Goal: Task Accomplishment & Management: Manage account settings

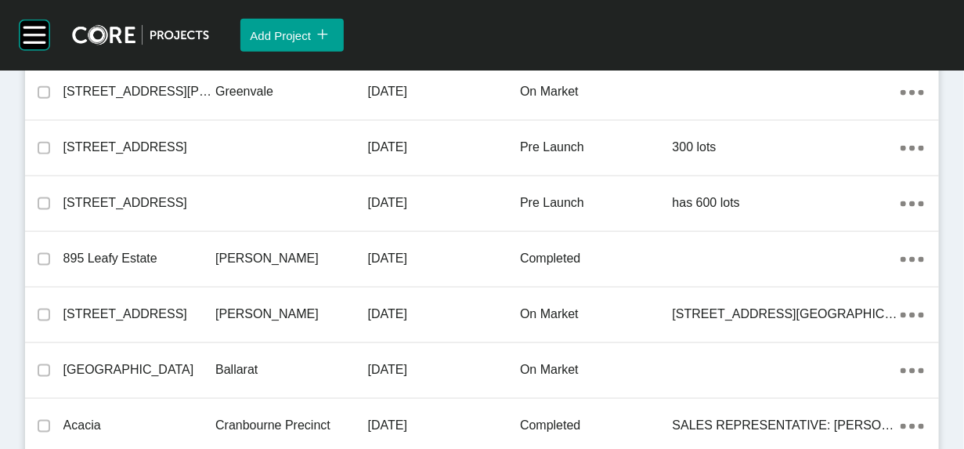
scroll to position [11533, 0]
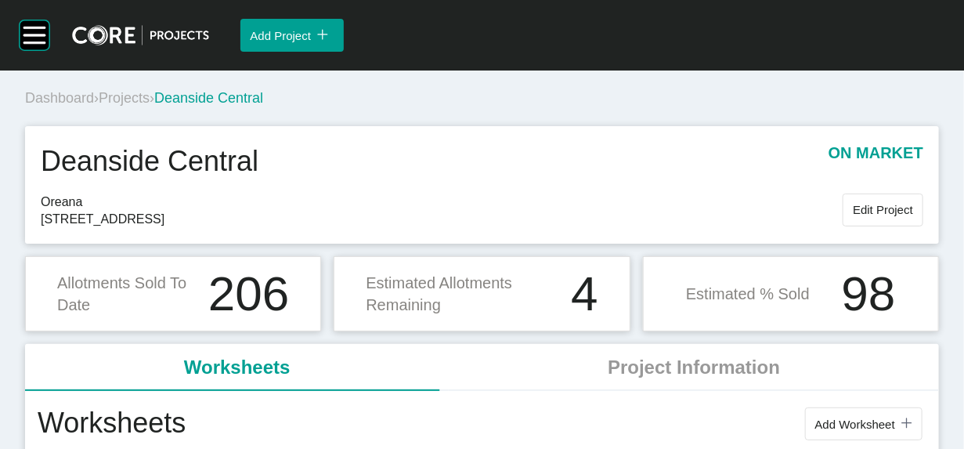
click at [150, 106] on span "Projects" at bounding box center [124, 98] width 51 height 16
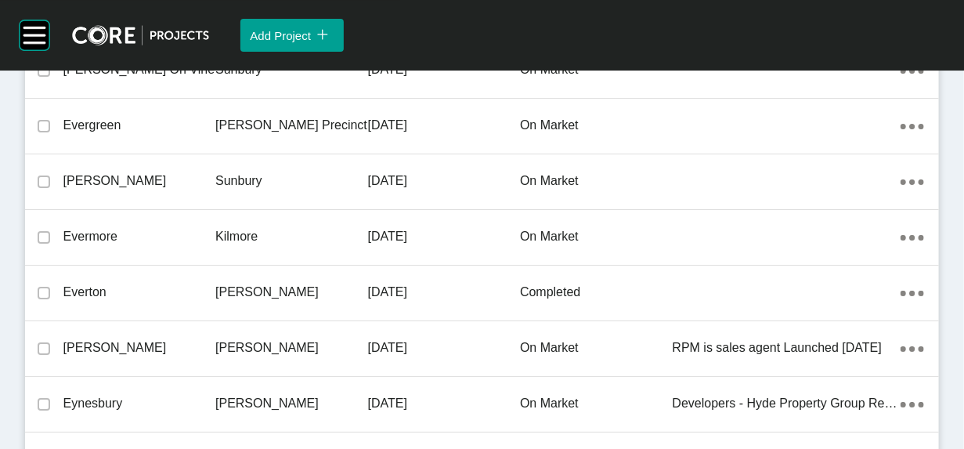
scroll to position [36189, 0]
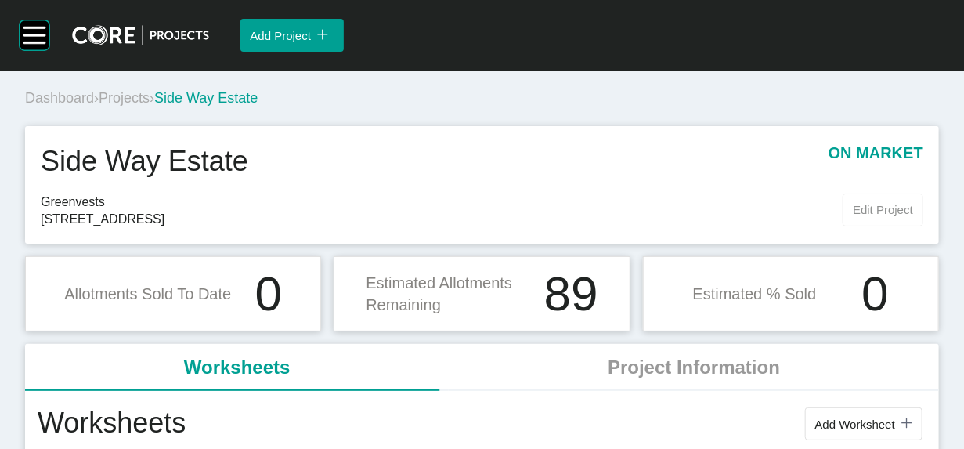
click at [853, 216] on span "Edit Project" at bounding box center [883, 209] width 60 height 13
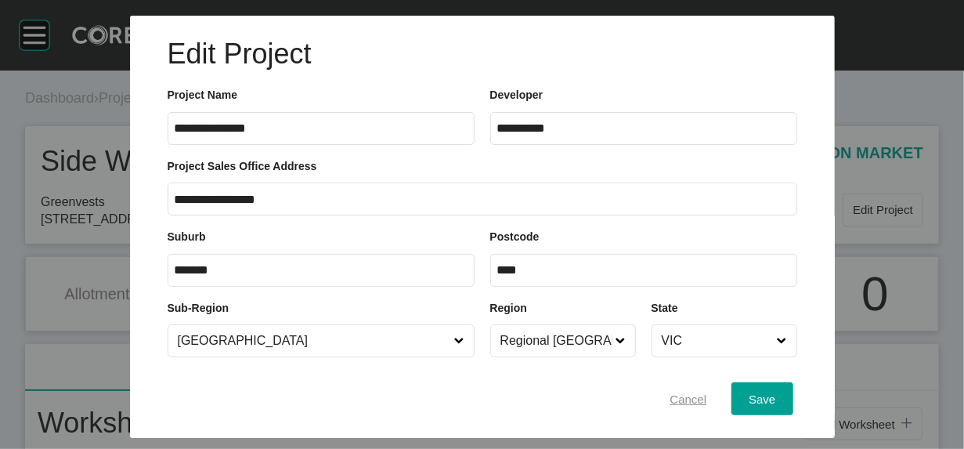
click at [711, 388] on div "Cancel" at bounding box center [688, 398] width 45 height 21
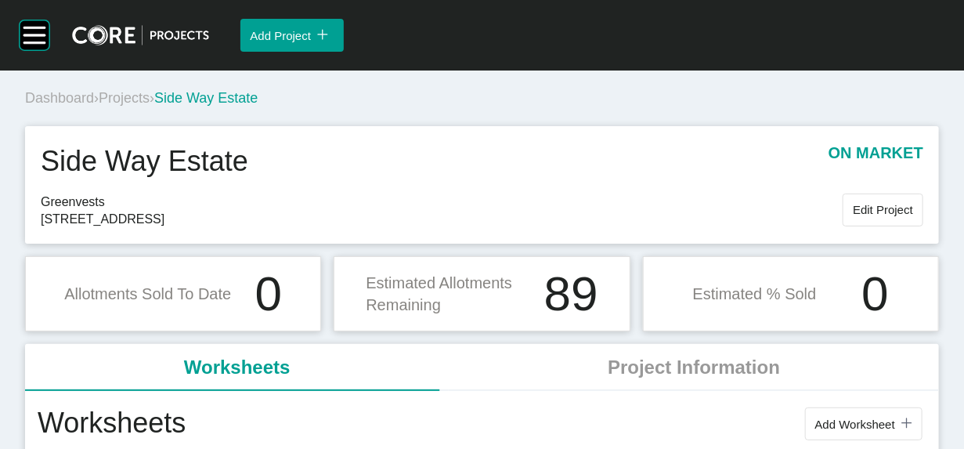
click at [150, 106] on span "Projects" at bounding box center [124, 98] width 51 height 16
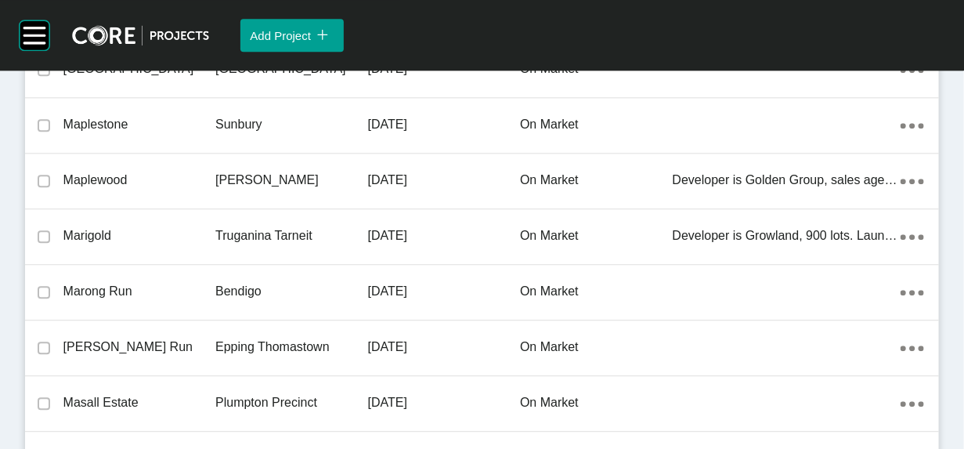
scroll to position [6061, 0]
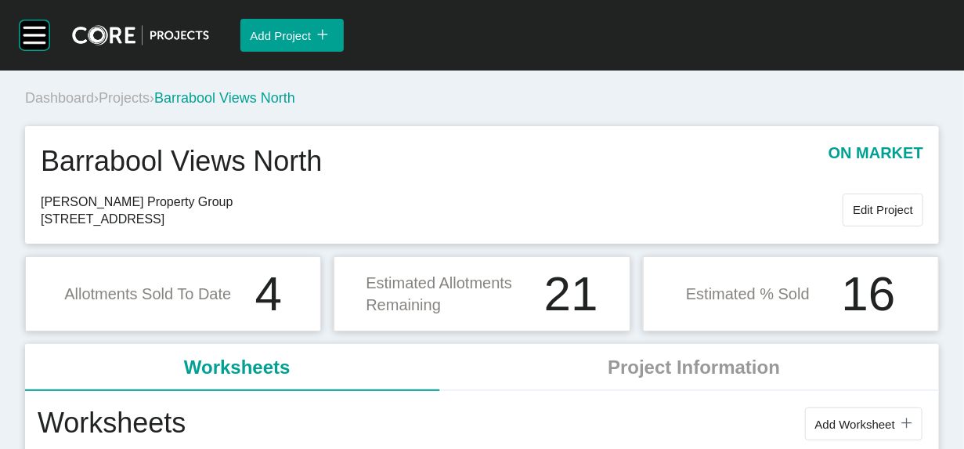
click at [150, 106] on span "Projects" at bounding box center [124, 98] width 51 height 16
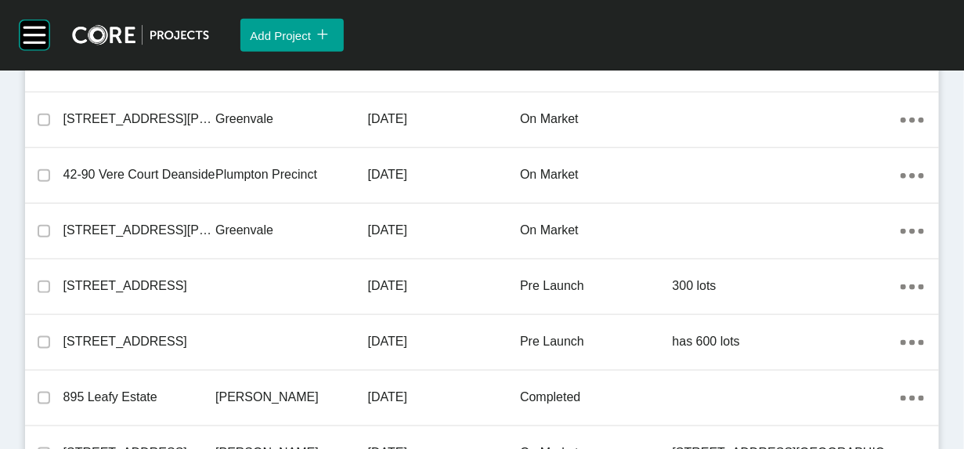
scroll to position [15065, 0]
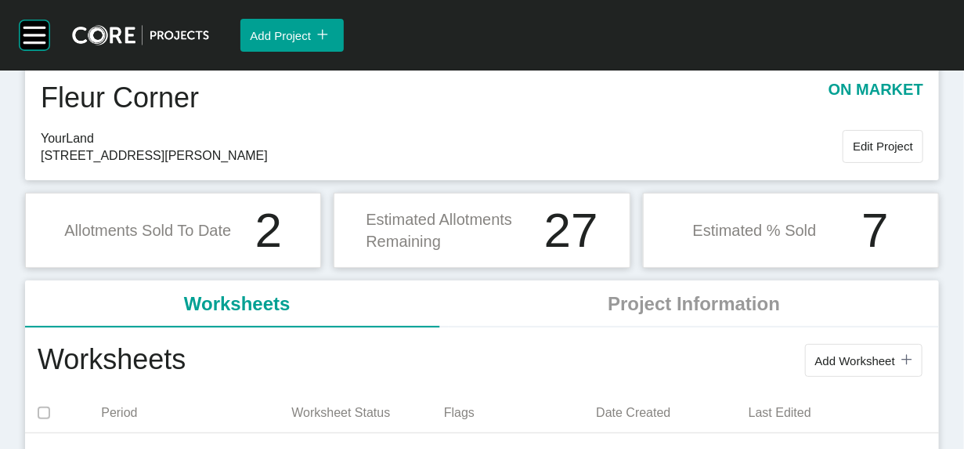
scroll to position [68, 0]
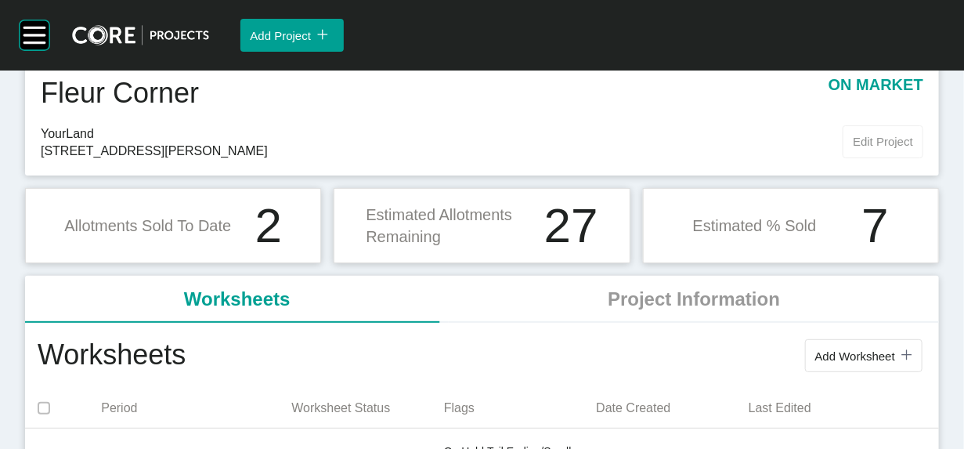
click at [853, 148] on span "Edit Project" at bounding box center [883, 141] width 60 height 13
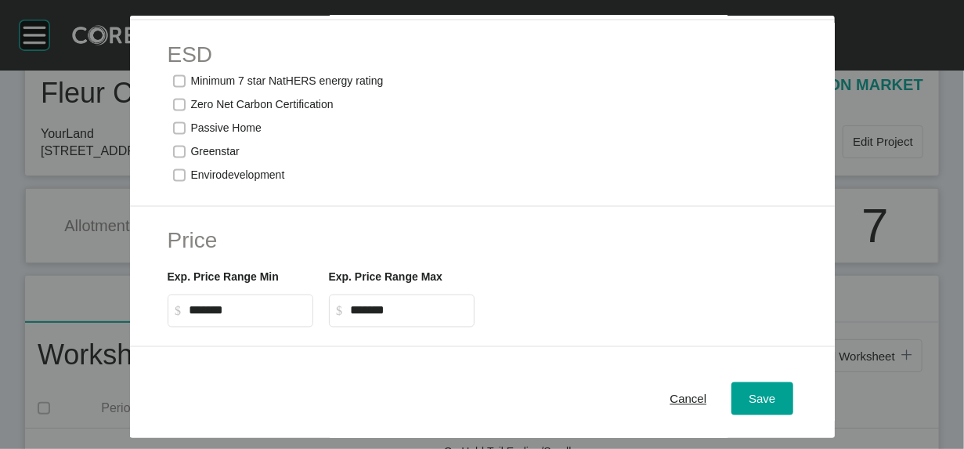
scroll to position [1033, 0]
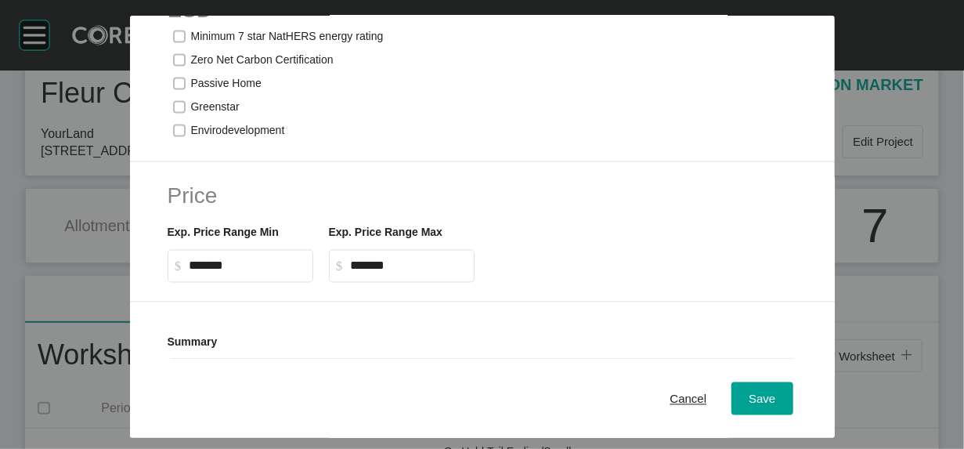
click at [707, 393] on span "Cancel" at bounding box center [688, 397] width 37 height 13
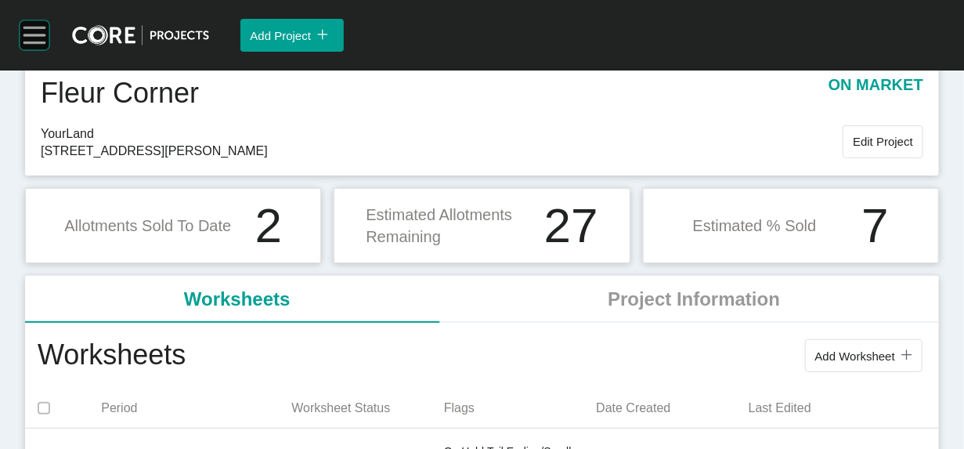
click at [38, 43] on rect at bounding box center [34, 42] width 22 height 2
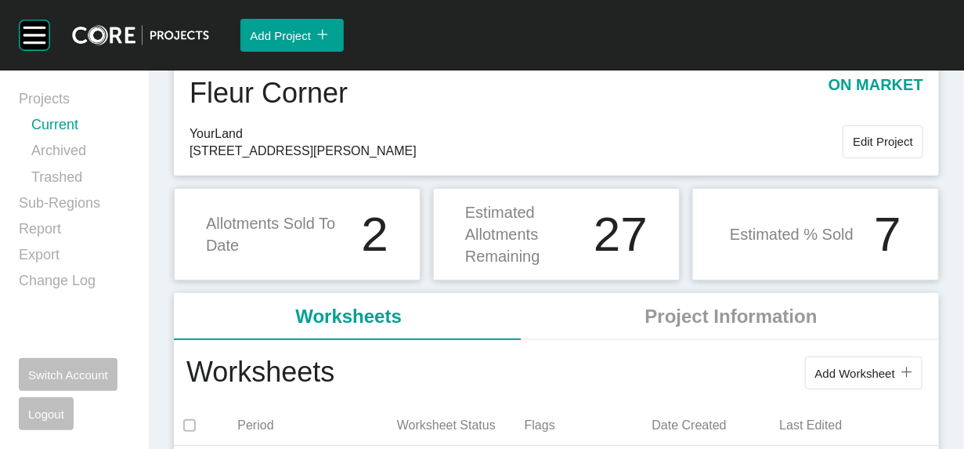
click at [101, 141] on link "Current" at bounding box center [80, 128] width 99 height 26
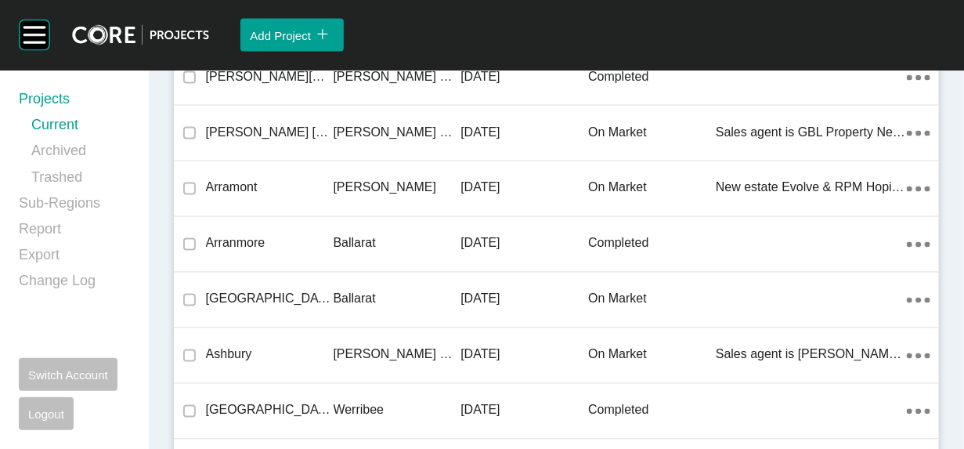
scroll to position [30929, 0]
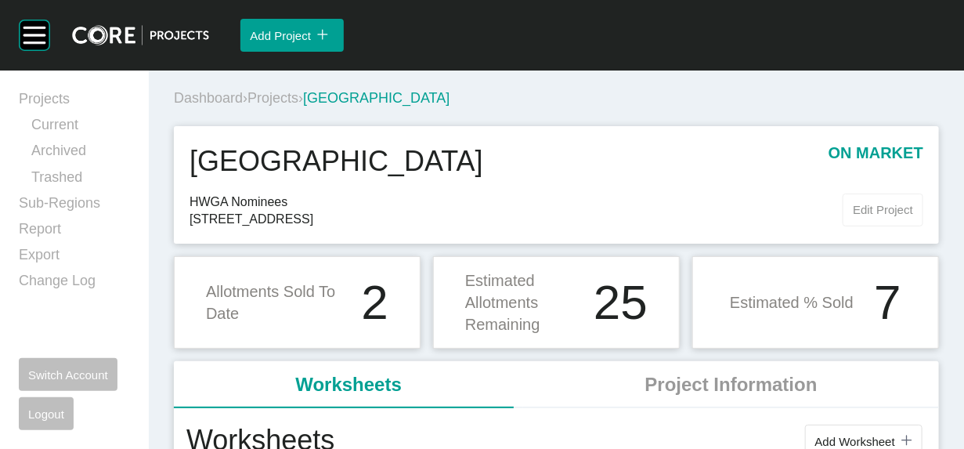
click at [860, 216] on span "Edit Project" at bounding box center [883, 209] width 60 height 13
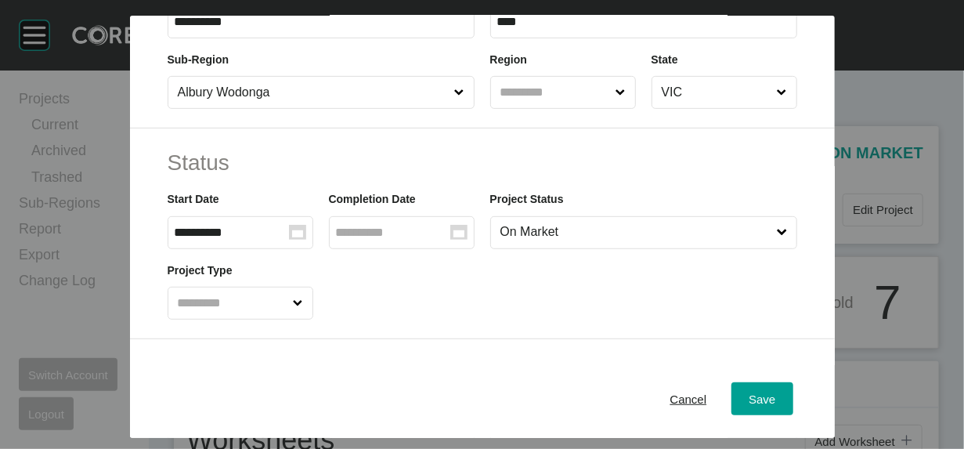
scroll to position [251, 0]
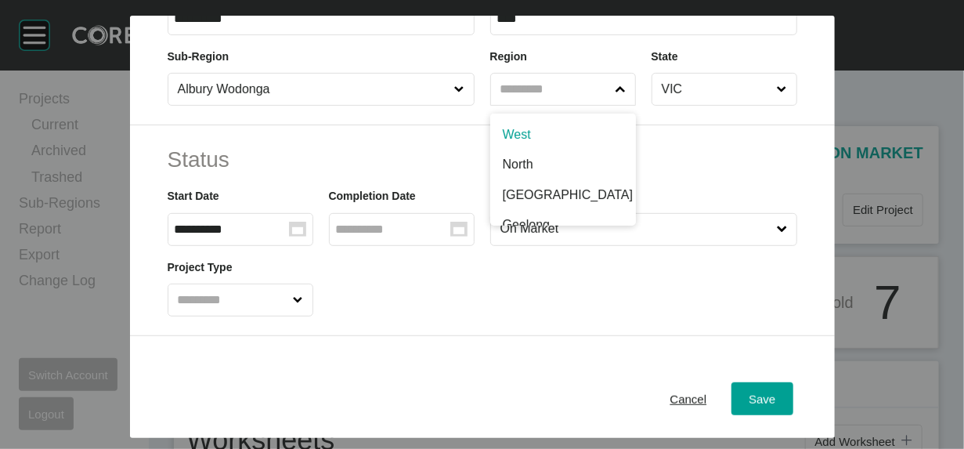
click at [625, 95] on icon at bounding box center [620, 90] width 10 height 10
click at [613, 105] on input "text" at bounding box center [555, 89] width 116 height 31
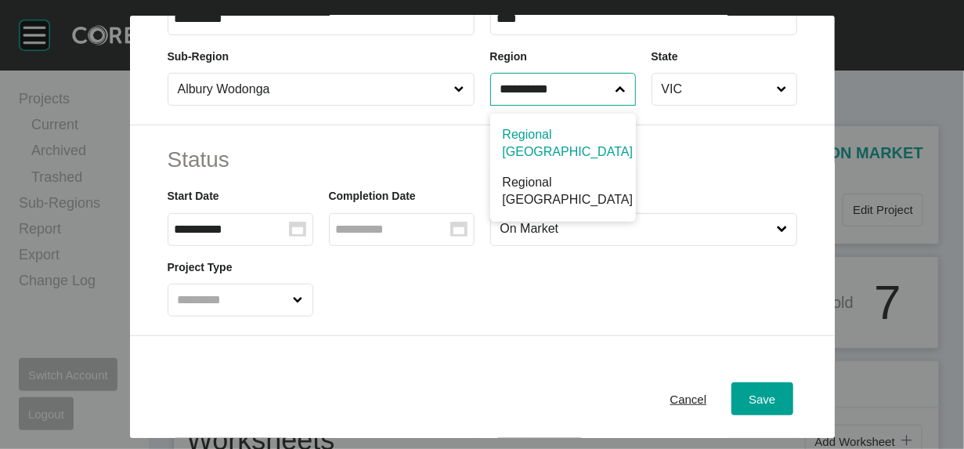
scroll to position [22, 0]
type input "**********"
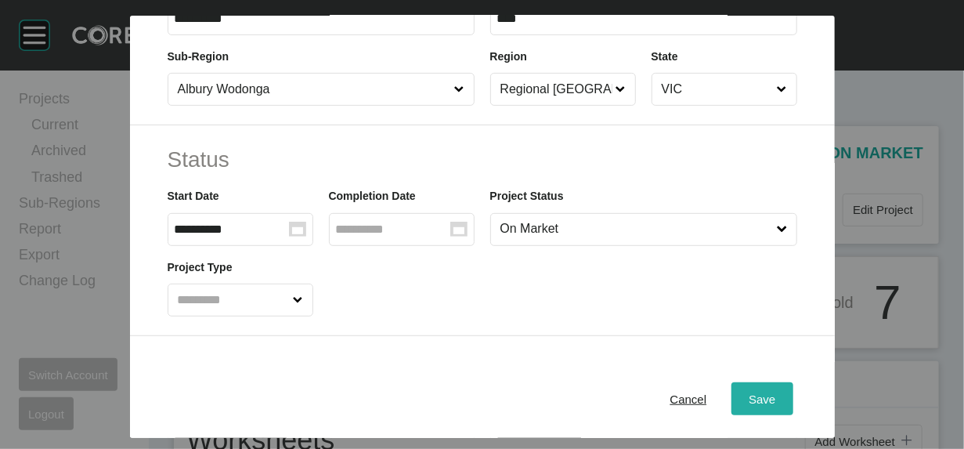
click at [779, 388] on div "Save" at bounding box center [761, 398] width 34 height 21
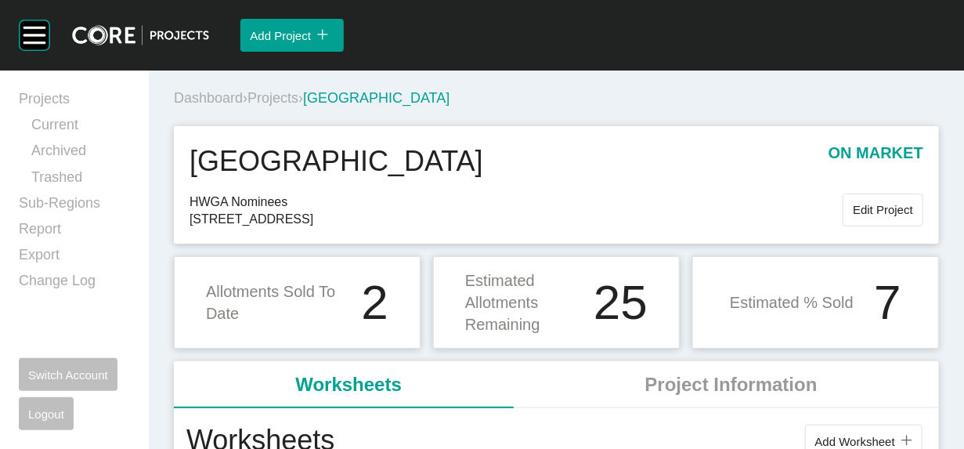
drag, startPoint x: 295, startPoint y: 118, endPoint x: 365, endPoint y: 67, distance: 86.3
click at [295, 106] on span "Projects" at bounding box center [272, 98] width 51 height 16
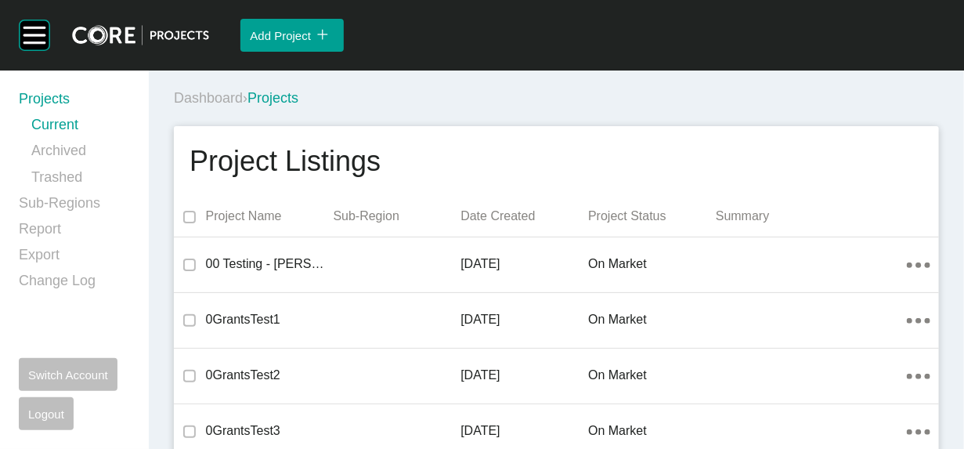
scroll to position [20929, 0]
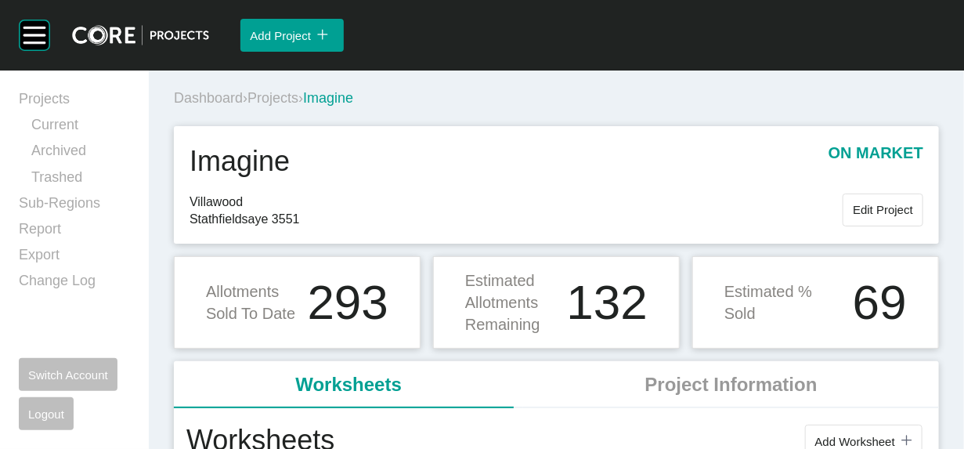
click at [298, 106] on span "Projects" at bounding box center [272, 98] width 51 height 16
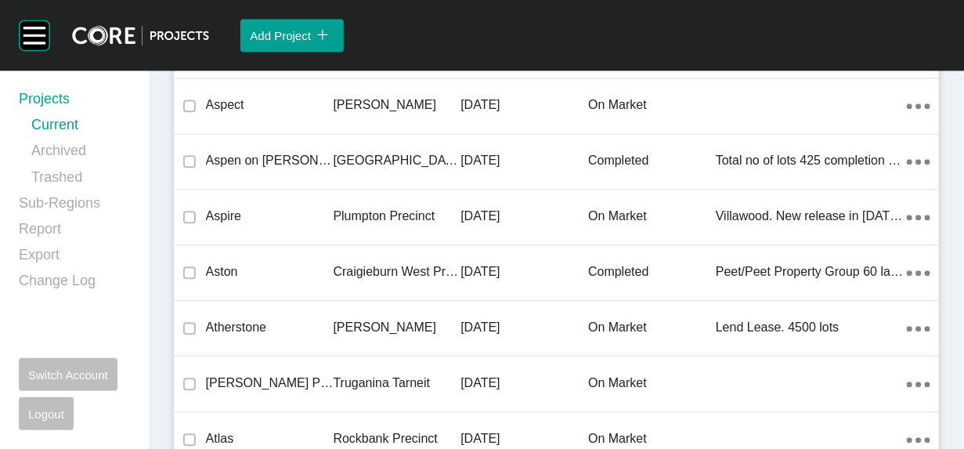
scroll to position [39967, 0]
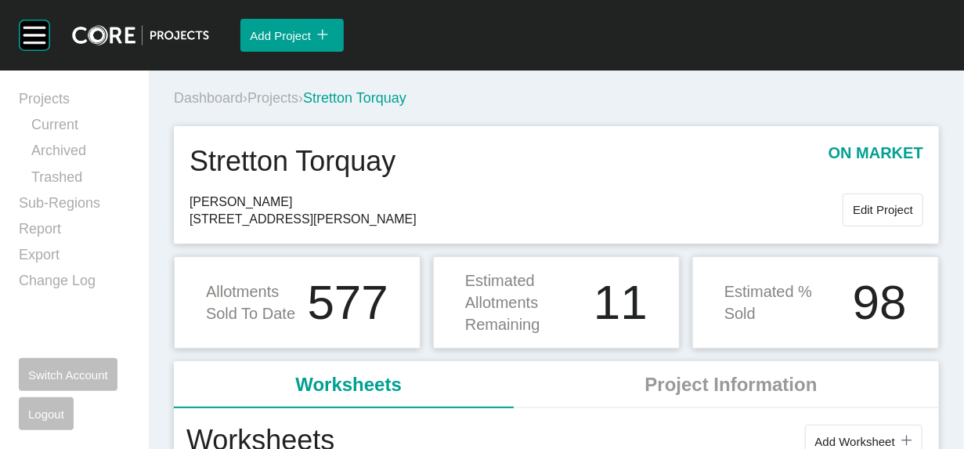
click at [298, 106] on span "Projects" at bounding box center [272, 98] width 51 height 16
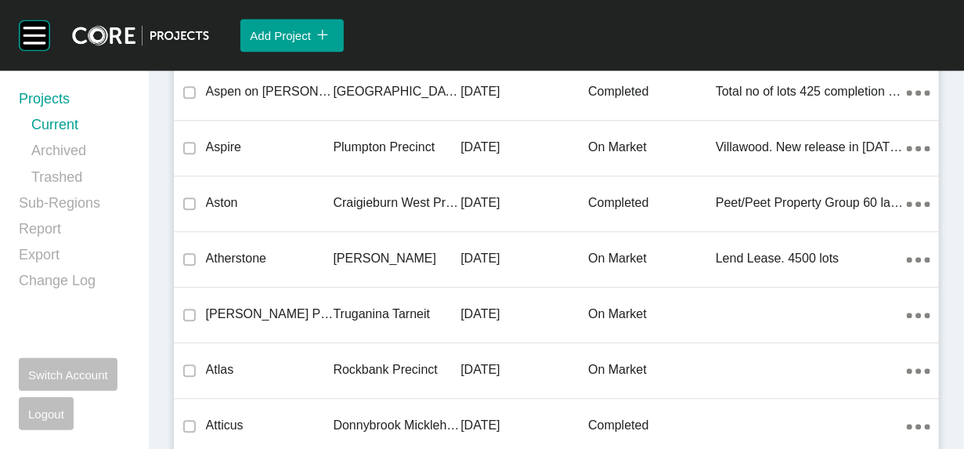
scroll to position [39461, 0]
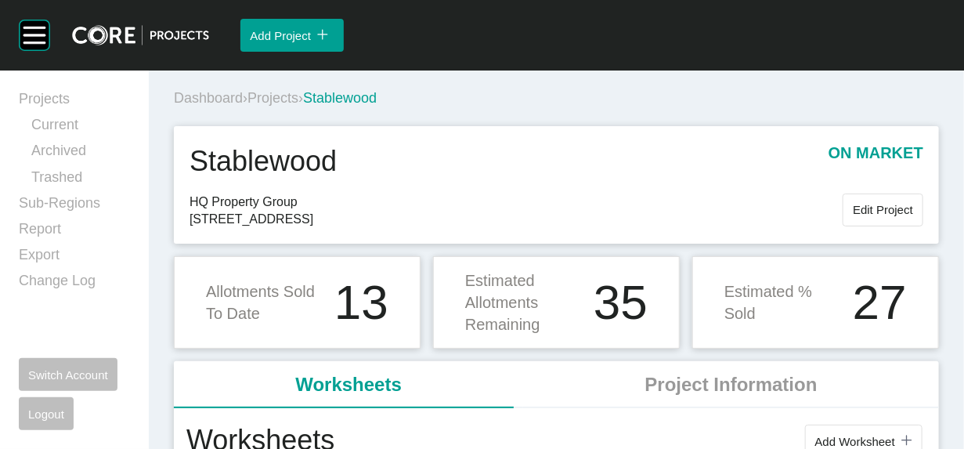
click at [298, 106] on span "Projects" at bounding box center [272, 98] width 51 height 16
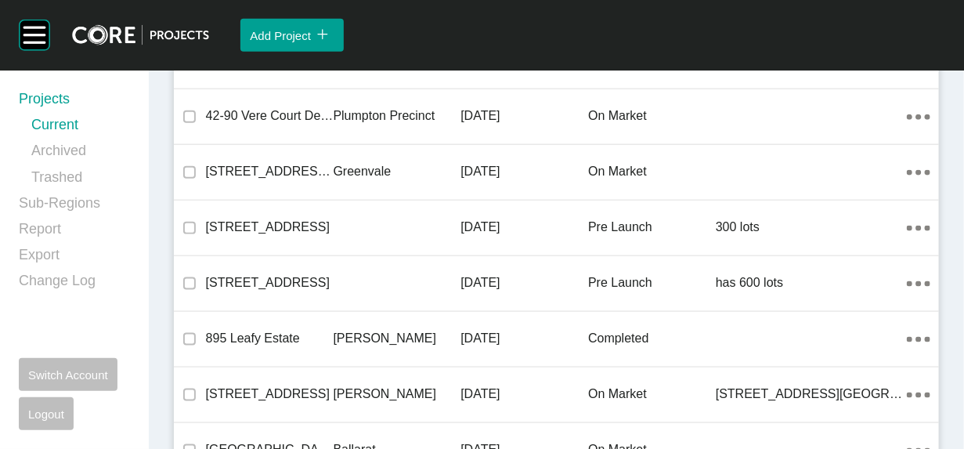
scroll to position [15644, 0]
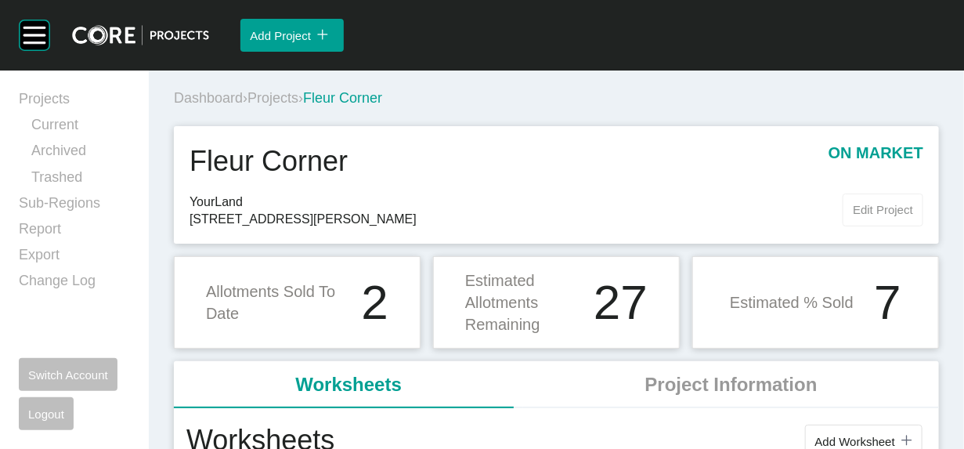
click at [853, 216] on span "Edit Project" at bounding box center [883, 209] width 60 height 13
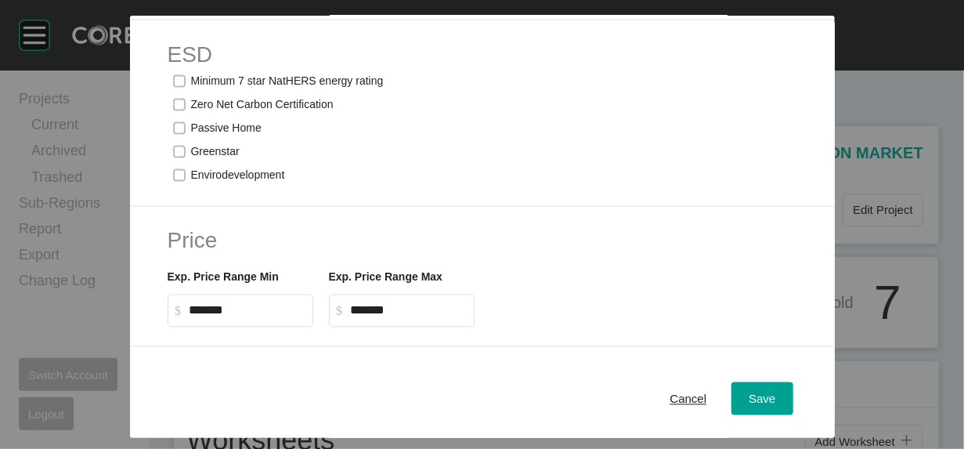
scroll to position [986, 0]
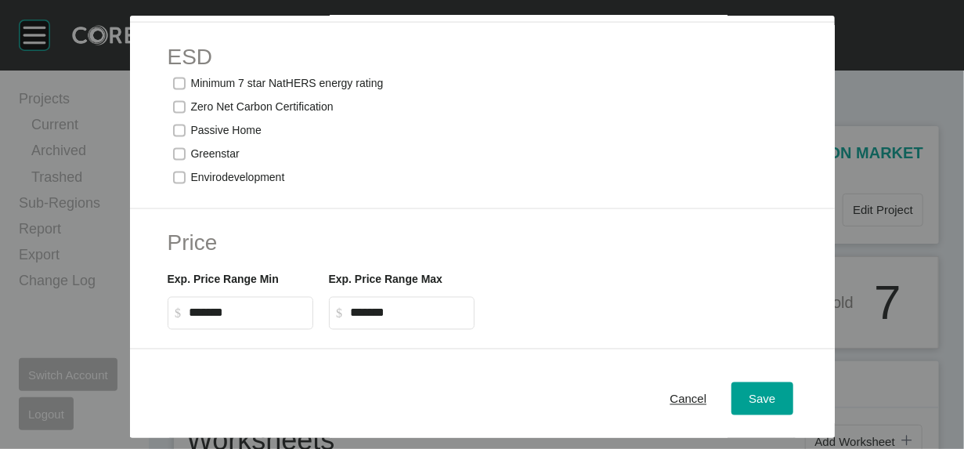
drag, startPoint x: 312, startPoint y: 253, endPoint x: 292, endPoint y: 256, distance: 20.6
type input "*"
click at [789, 391] on button "Save" at bounding box center [761, 398] width 61 height 33
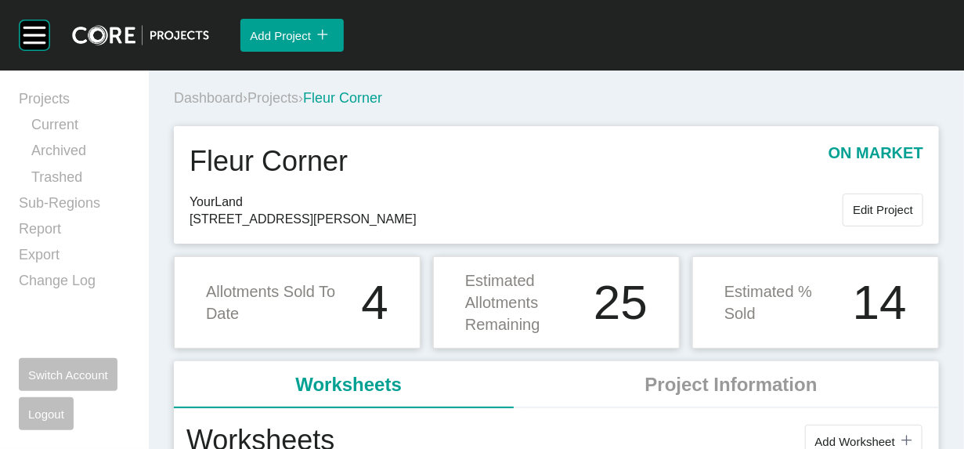
click at [853, 216] on span "Edit Project" at bounding box center [883, 209] width 60 height 13
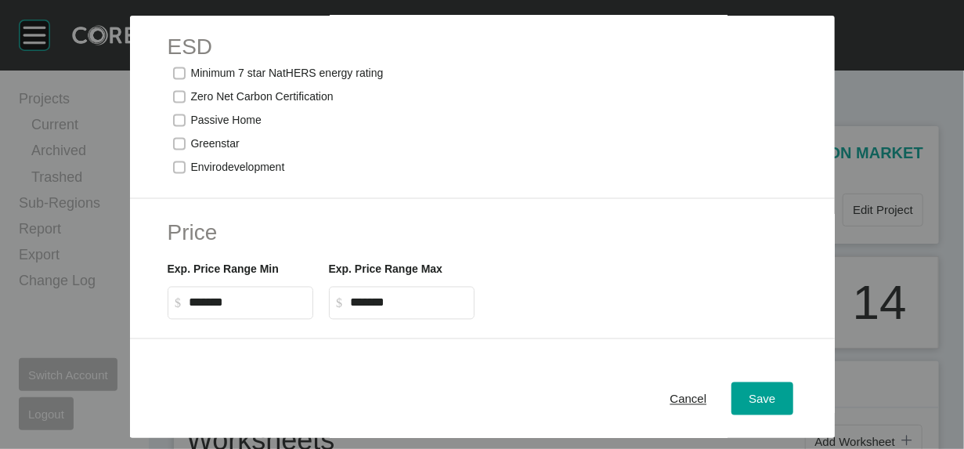
scroll to position [1052, 0]
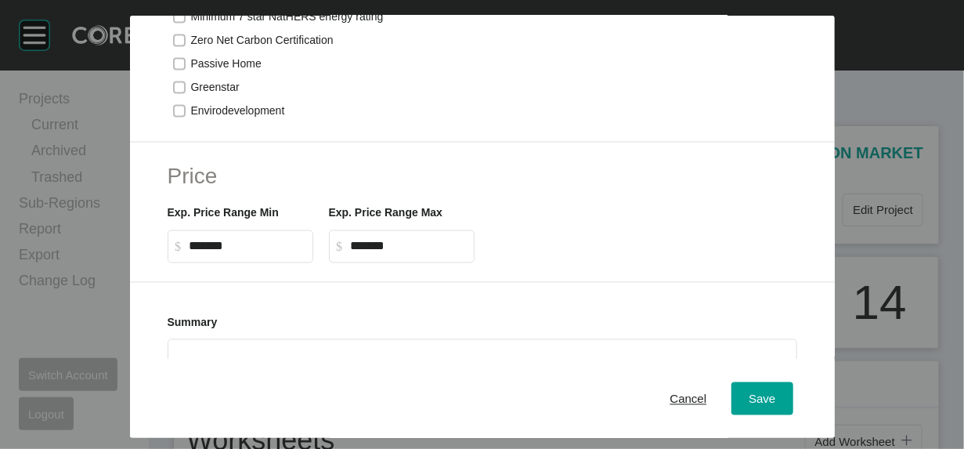
drag, startPoint x: 297, startPoint y: 182, endPoint x: 312, endPoint y: 182, distance: 15.7
type input "**"
click at [788, 382] on button "Save" at bounding box center [761, 398] width 61 height 33
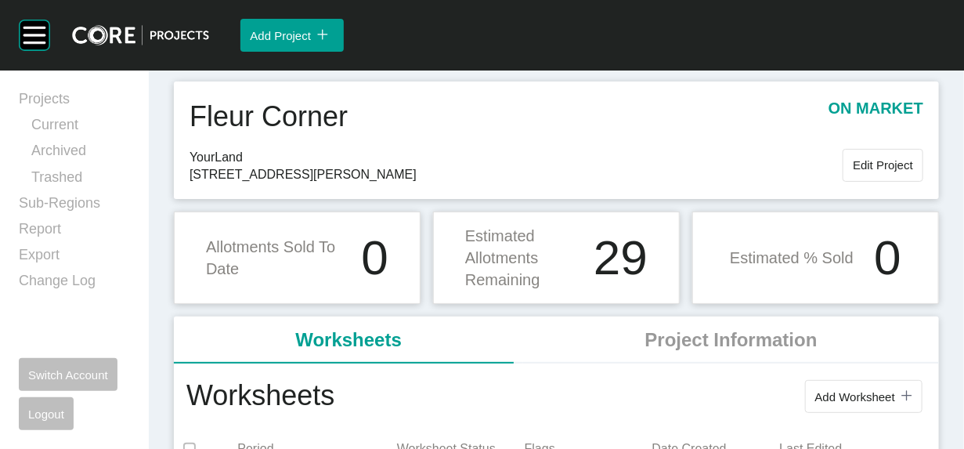
scroll to position [18, 0]
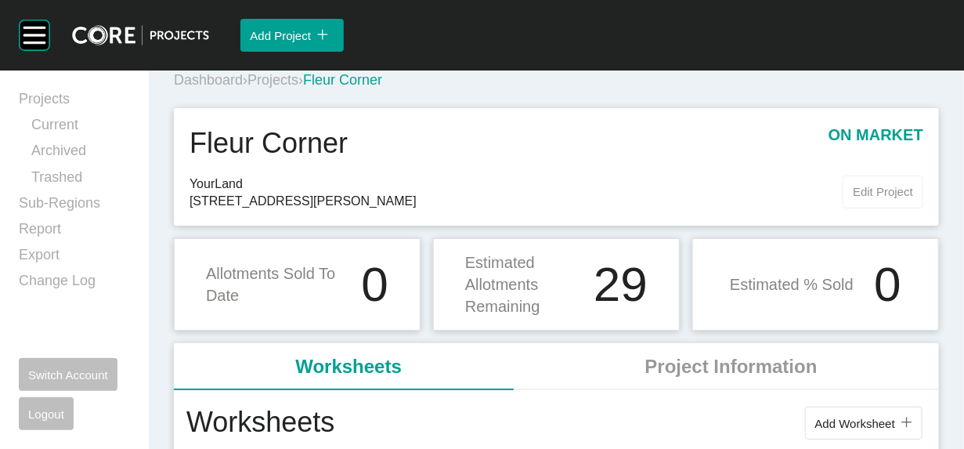
click at [878, 198] on span "Edit Project" at bounding box center [883, 191] width 60 height 13
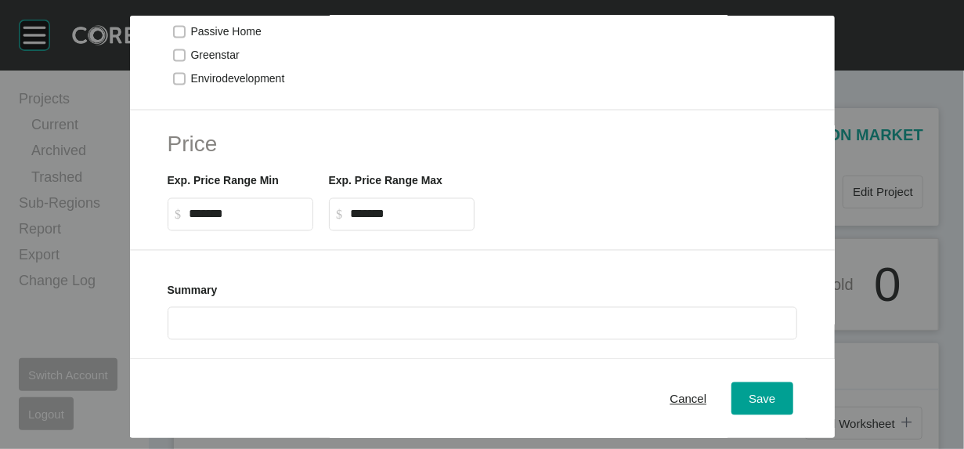
scroll to position [1139, 0]
type input "*"
click at [792, 390] on button "Save" at bounding box center [761, 398] width 61 height 33
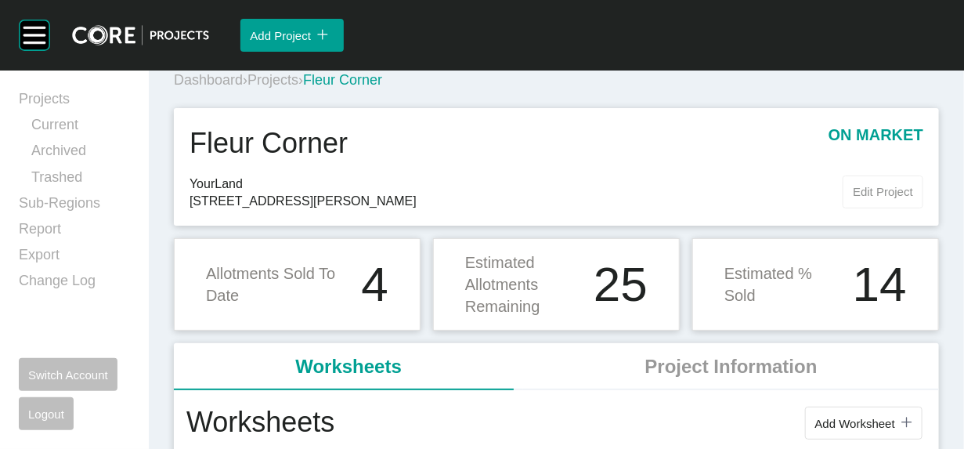
click at [853, 198] on span "Edit Project" at bounding box center [883, 191] width 60 height 13
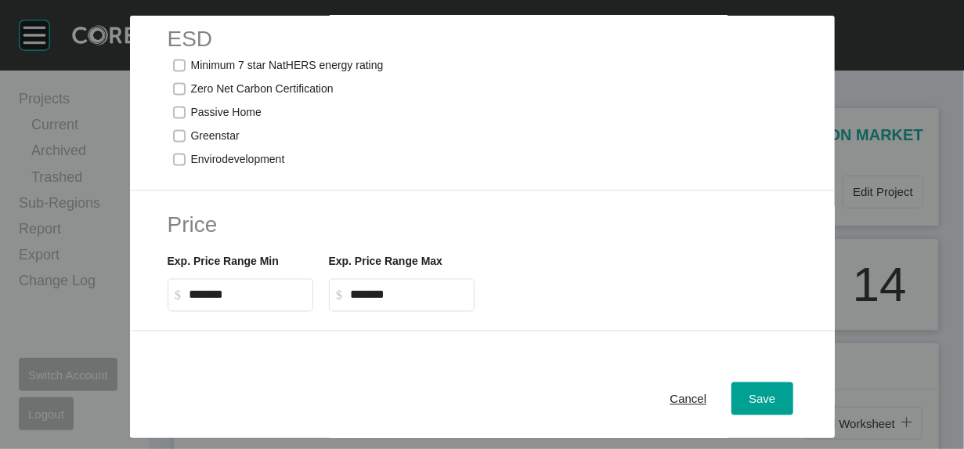
scroll to position [1038, 0]
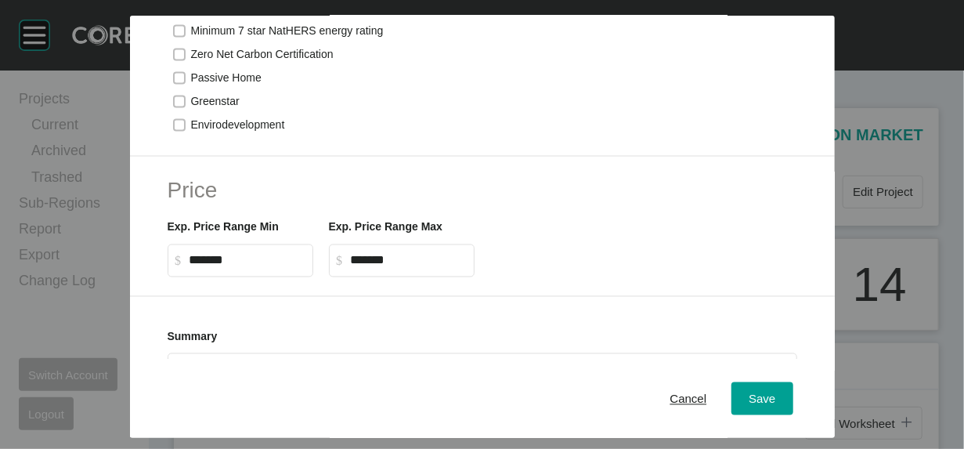
type input "**"
drag, startPoint x: 797, startPoint y: 375, endPoint x: 804, endPoint y: 353, distance: 23.0
click at [779, 388] on div "Save" at bounding box center [761, 398] width 34 height 21
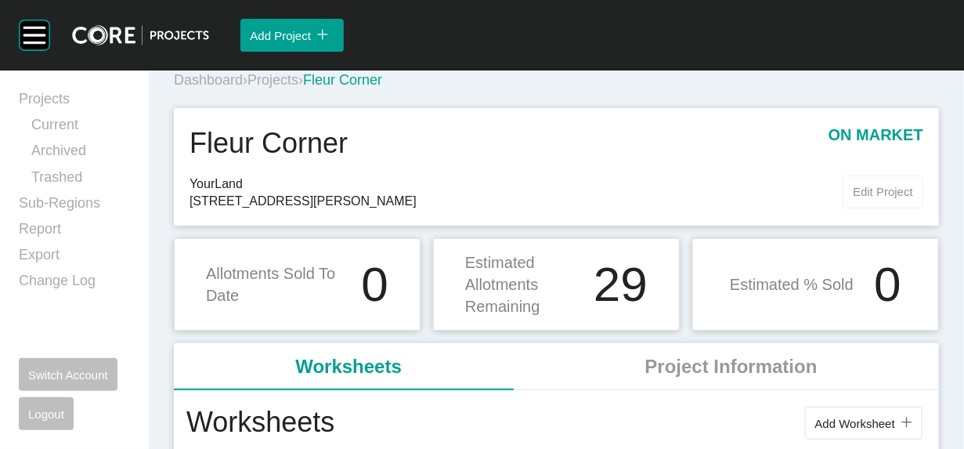
click at [853, 198] on span "Edit Project" at bounding box center [883, 191] width 60 height 13
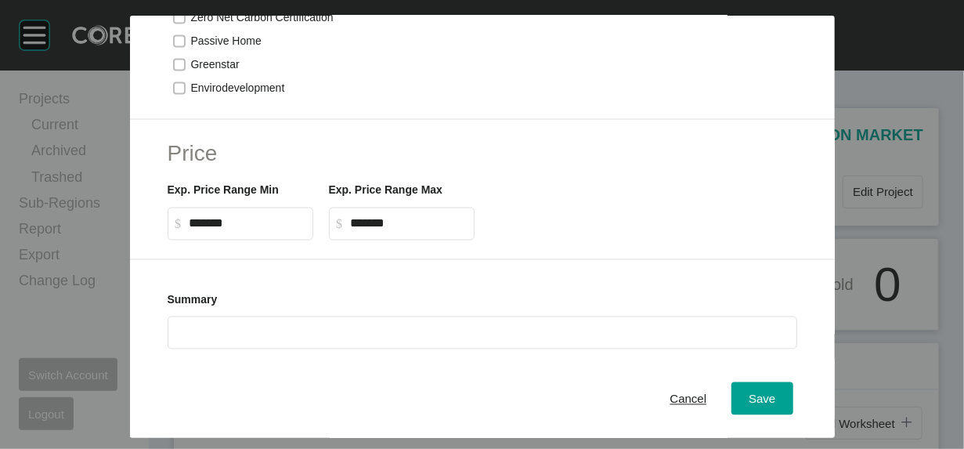
scroll to position [1067, 0]
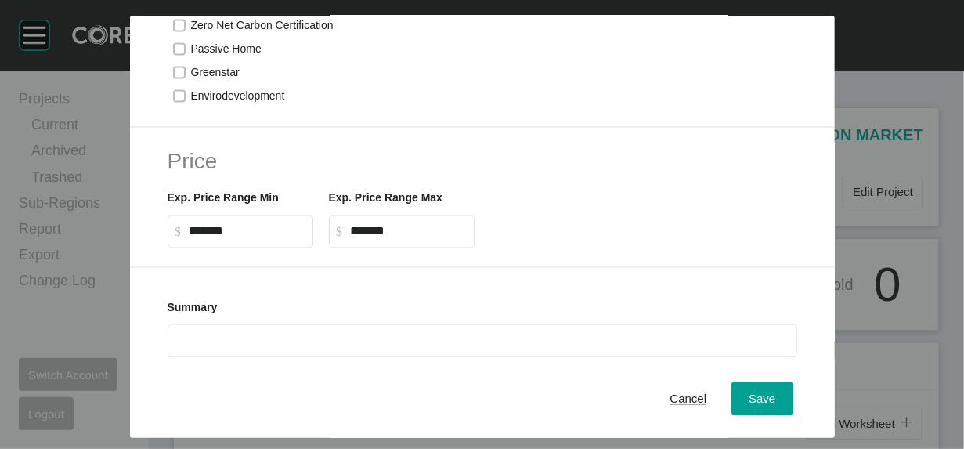
drag, startPoint x: 316, startPoint y: 169, endPoint x: 253, endPoint y: 170, distance: 63.4
click at [699, 388] on div "Cancel" at bounding box center [688, 398] width 45 height 21
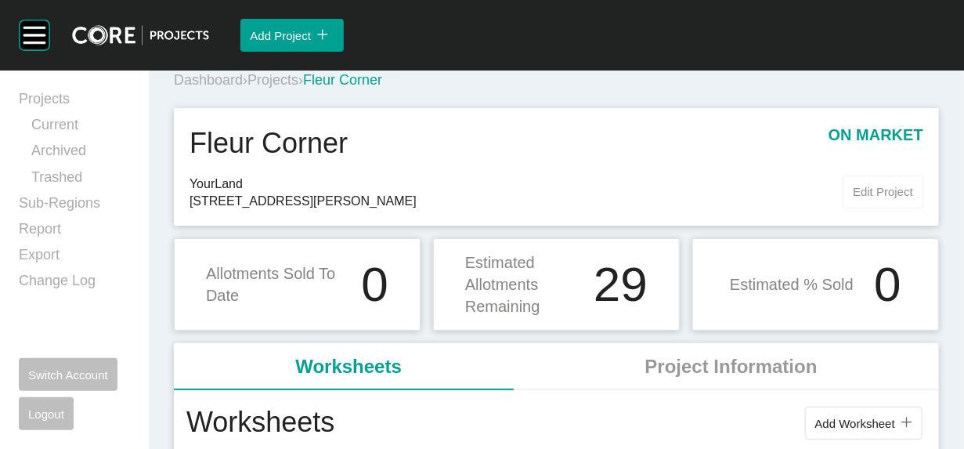
click at [861, 198] on span "Edit Project" at bounding box center [883, 191] width 60 height 13
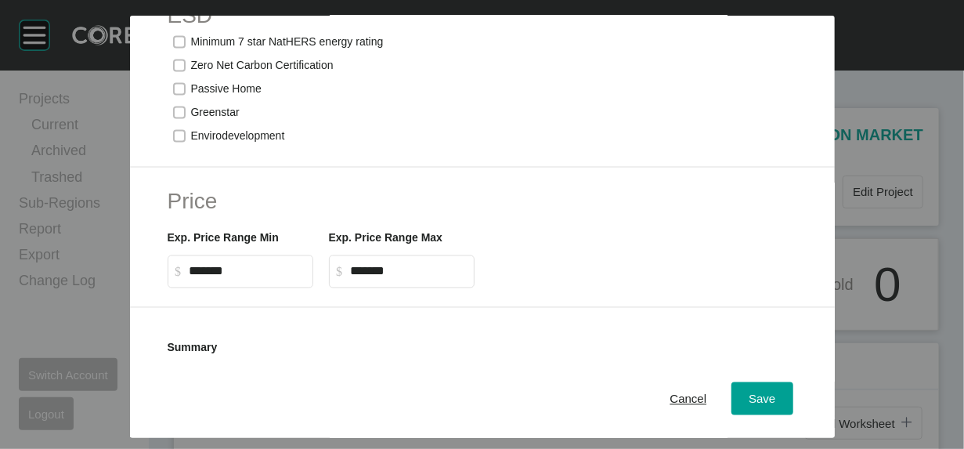
scroll to position [1058, 0]
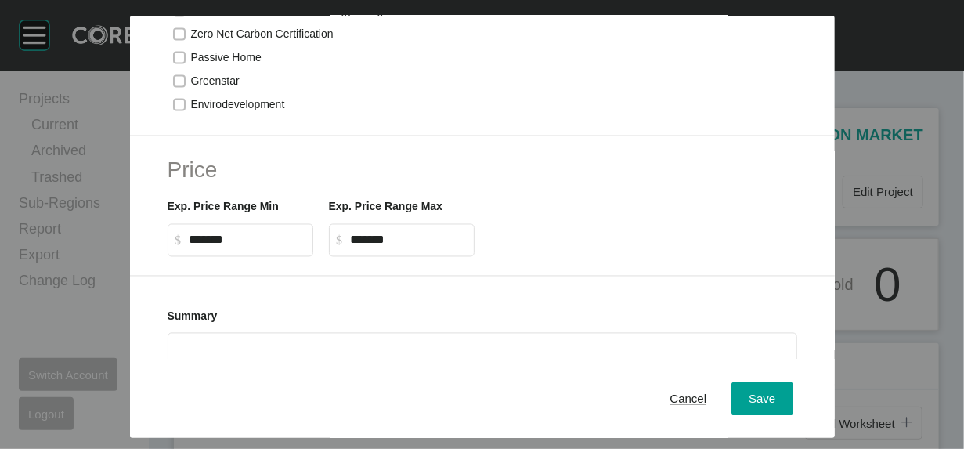
drag, startPoint x: 362, startPoint y: 177, endPoint x: 240, endPoint y: 178, distance: 122.1
type input "*"
click at [775, 391] on span "Save" at bounding box center [761, 397] width 27 height 13
